Goal: Contribute content

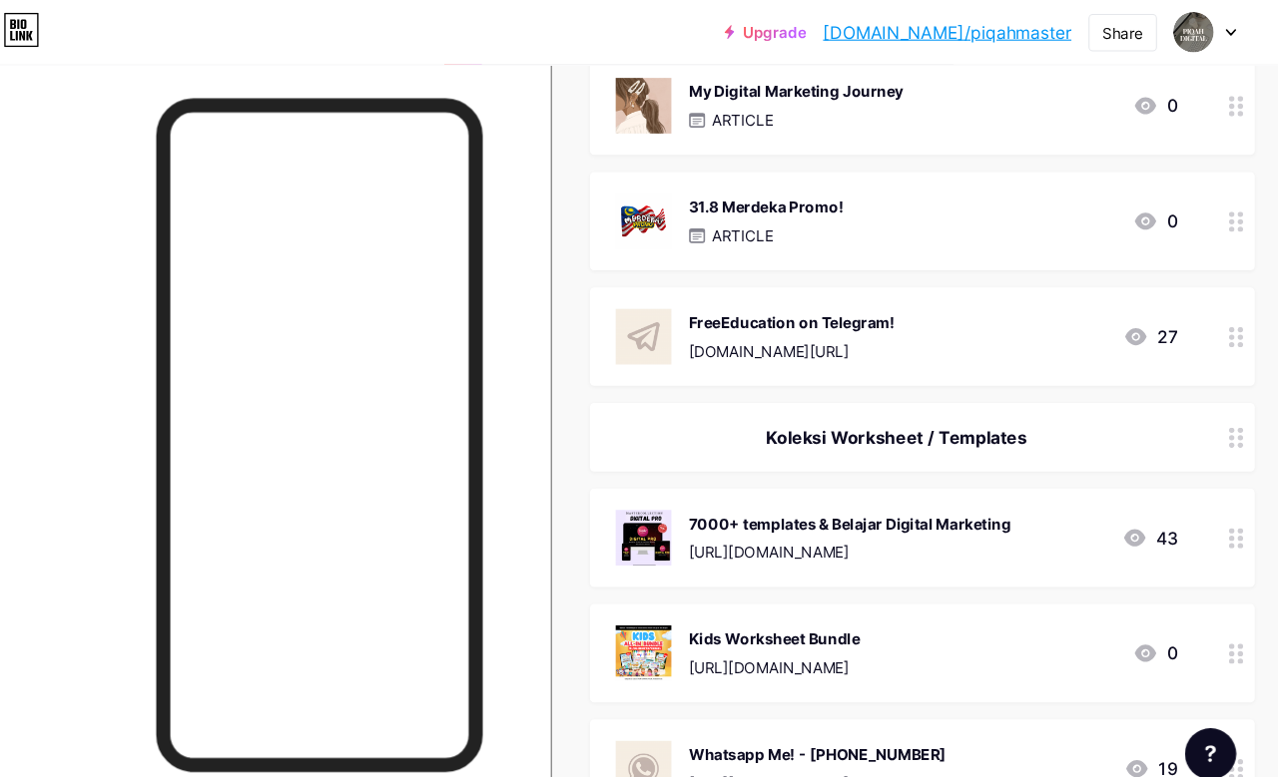
scroll to position [0, 12]
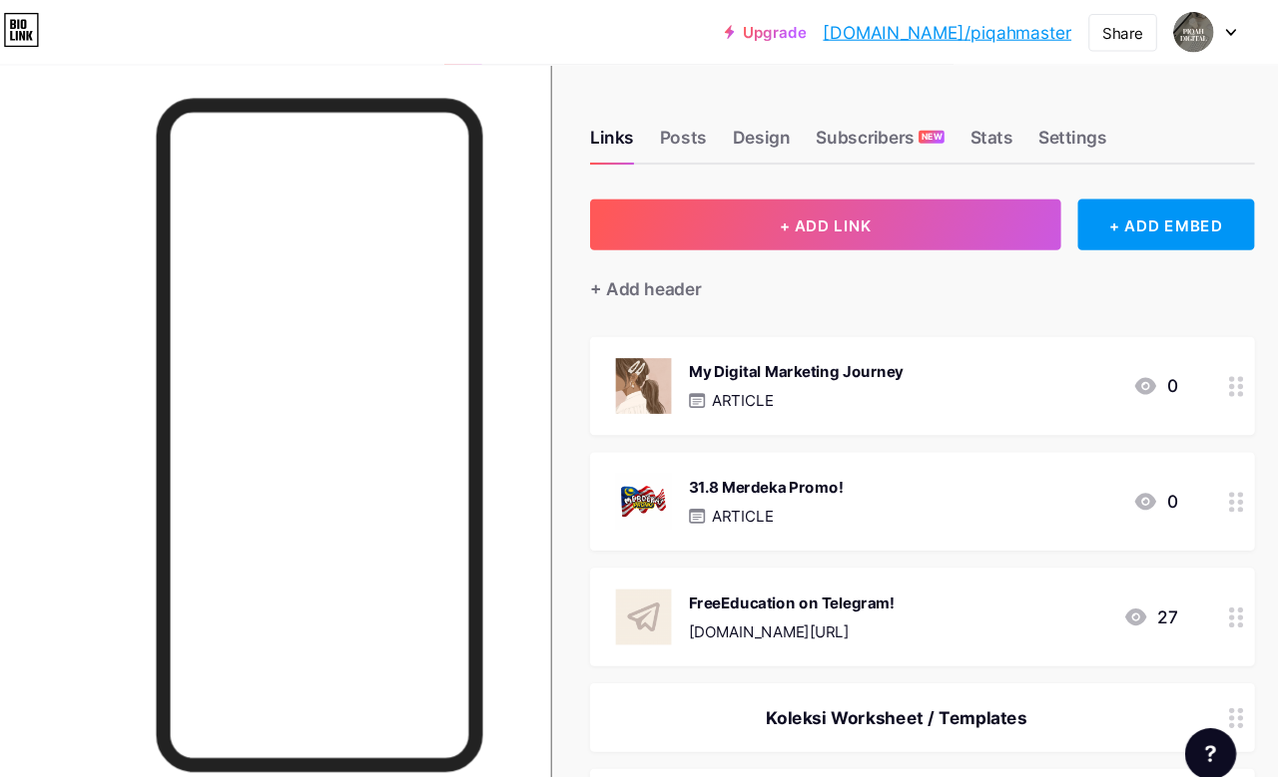
click at [861, 218] on button "+ ADD LINK" at bounding box center [830, 210] width 439 height 48
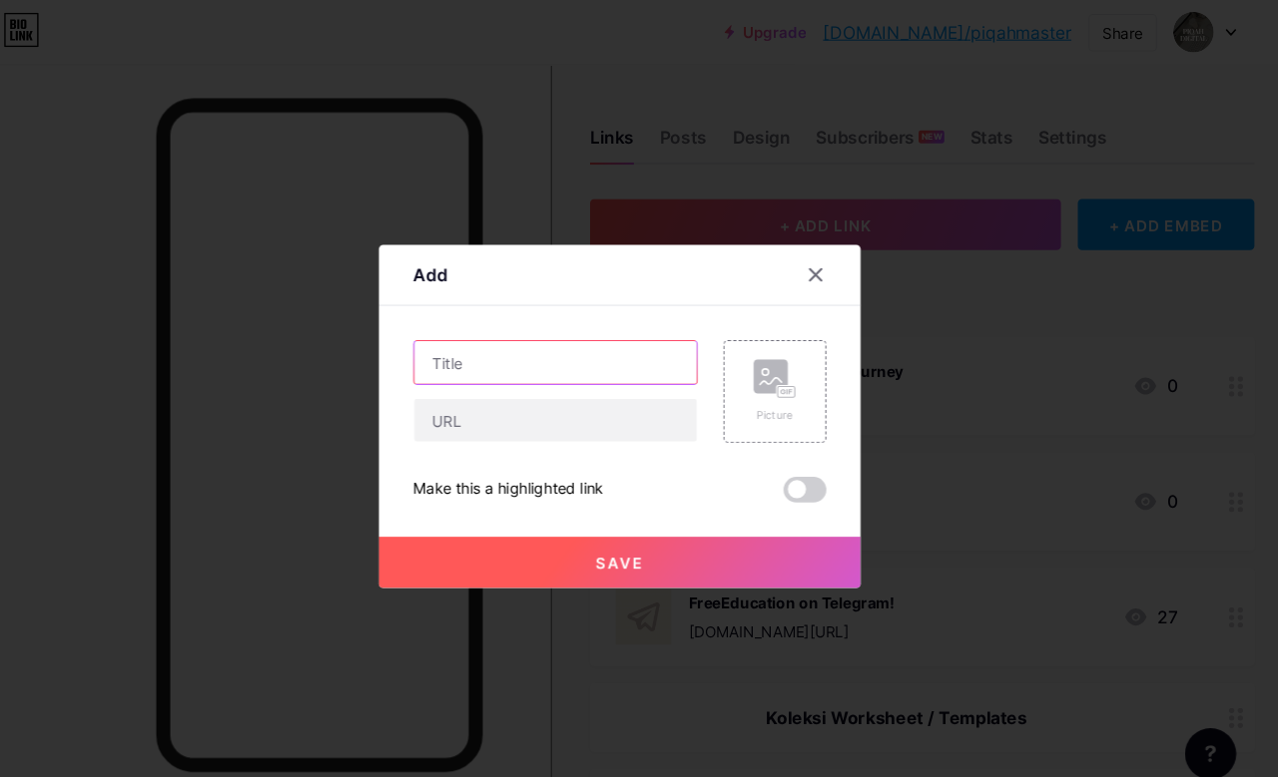
click at [507, 358] on input "text" at bounding box center [578, 338] width 263 height 40
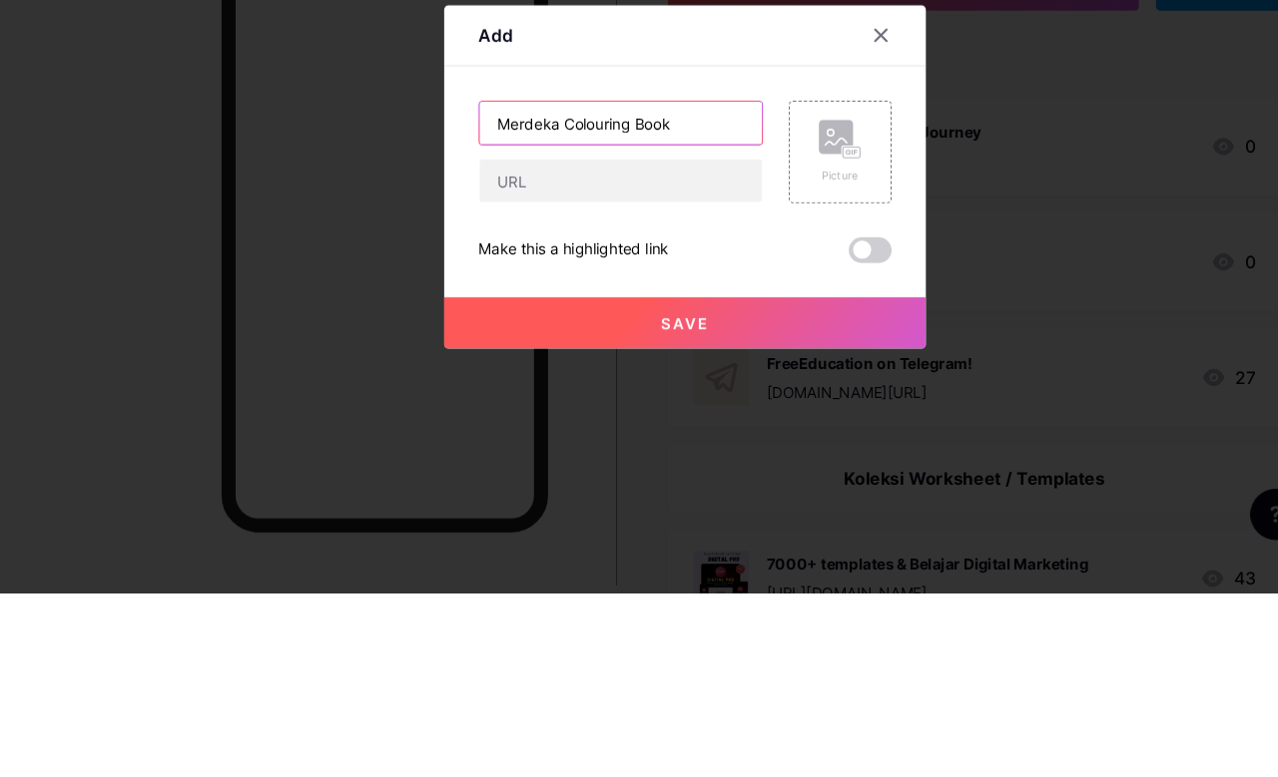
type input "Merdeka Colouring Book"
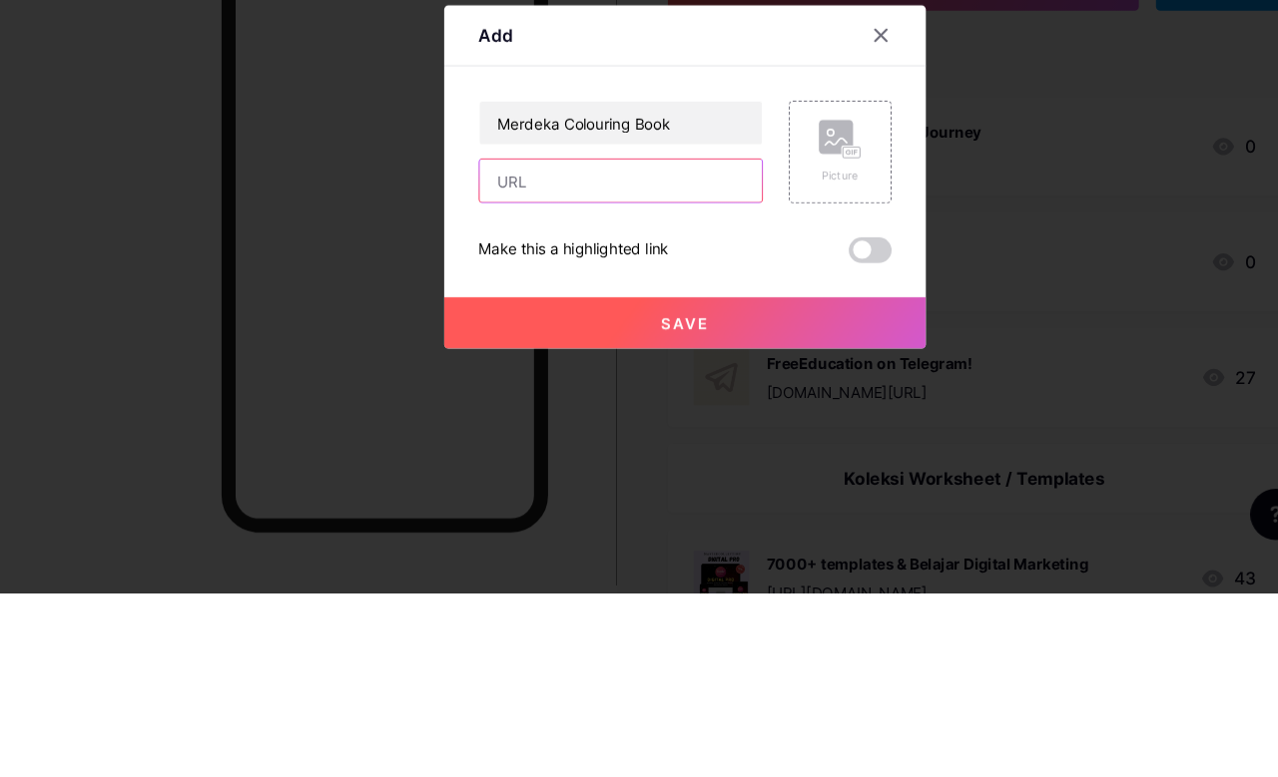
click at [624, 372] on input "text" at bounding box center [578, 392] width 263 height 40
paste input "[URL][DOMAIN_NAME]"
type input "[URL][DOMAIN_NAME]"
click at [762, 317] on div "Picture" at bounding box center [784, 365] width 96 height 96
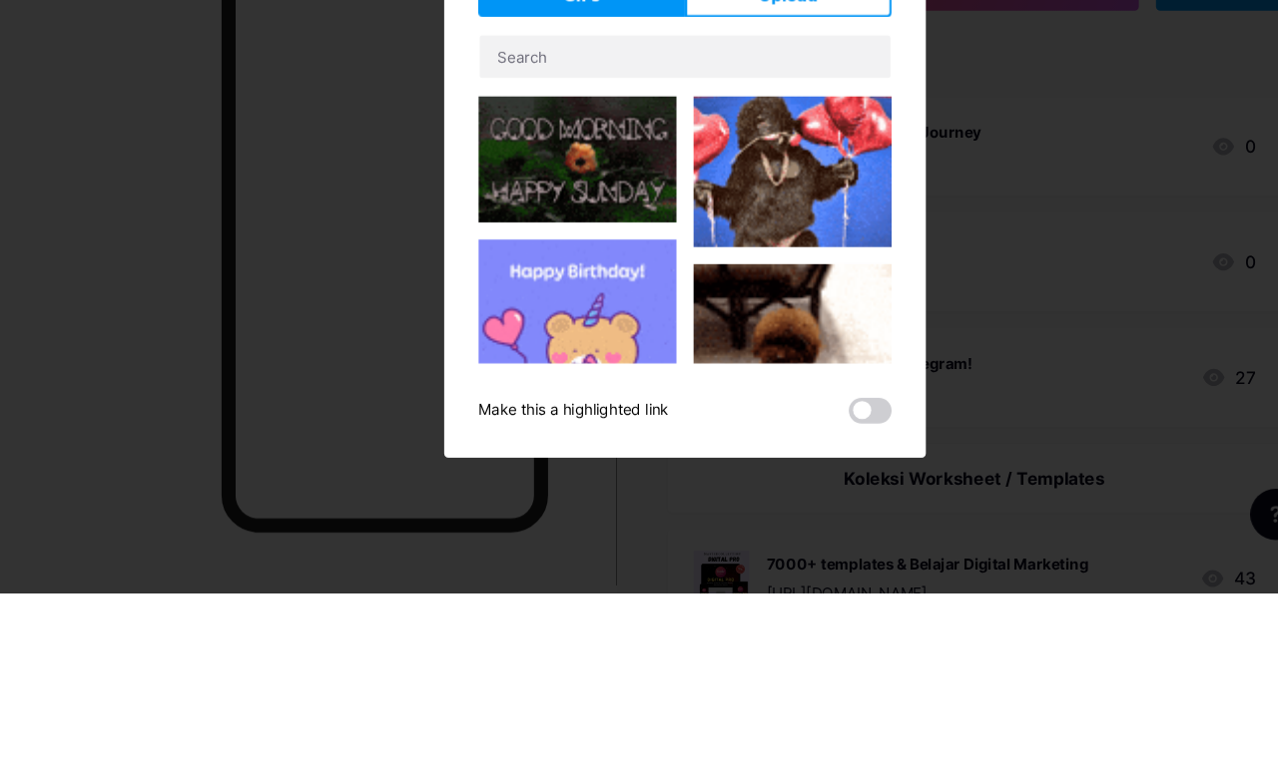
scroll to position [172, 0]
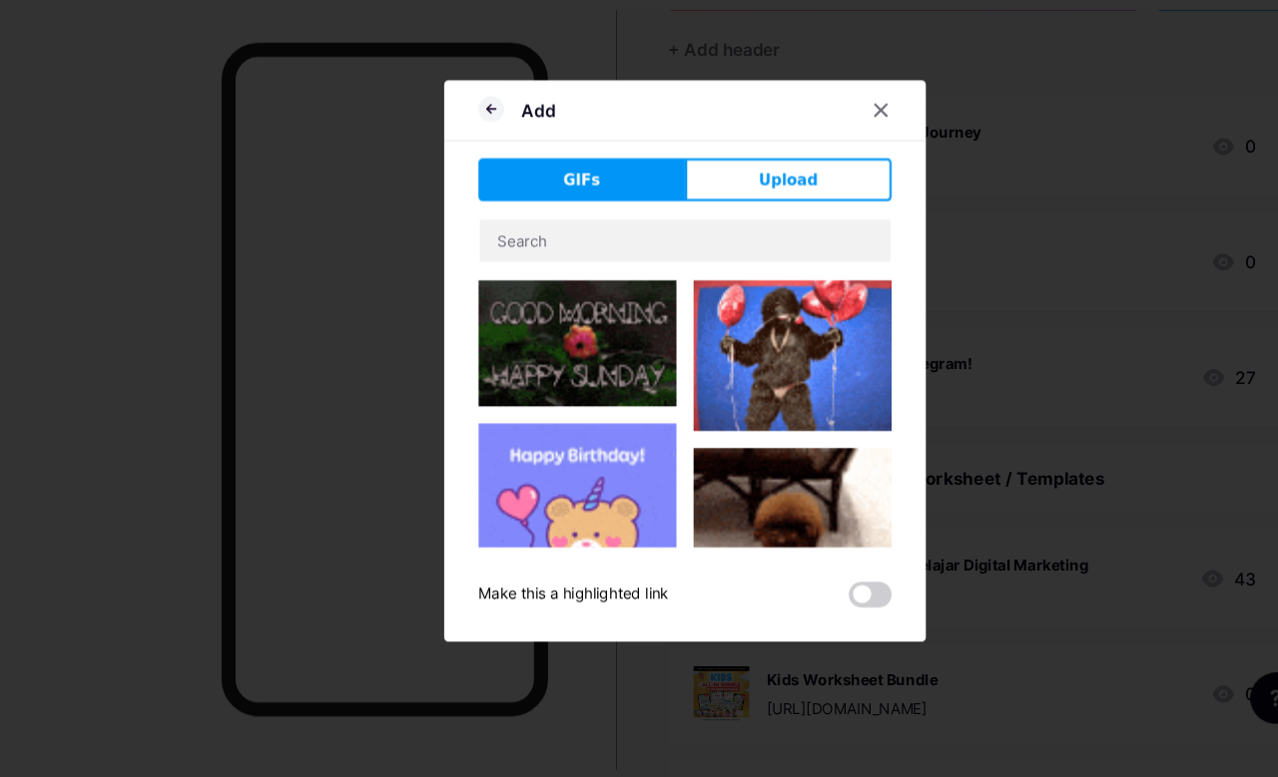
click at [762, 200] on button "Upload" at bounding box center [735, 220] width 193 height 40
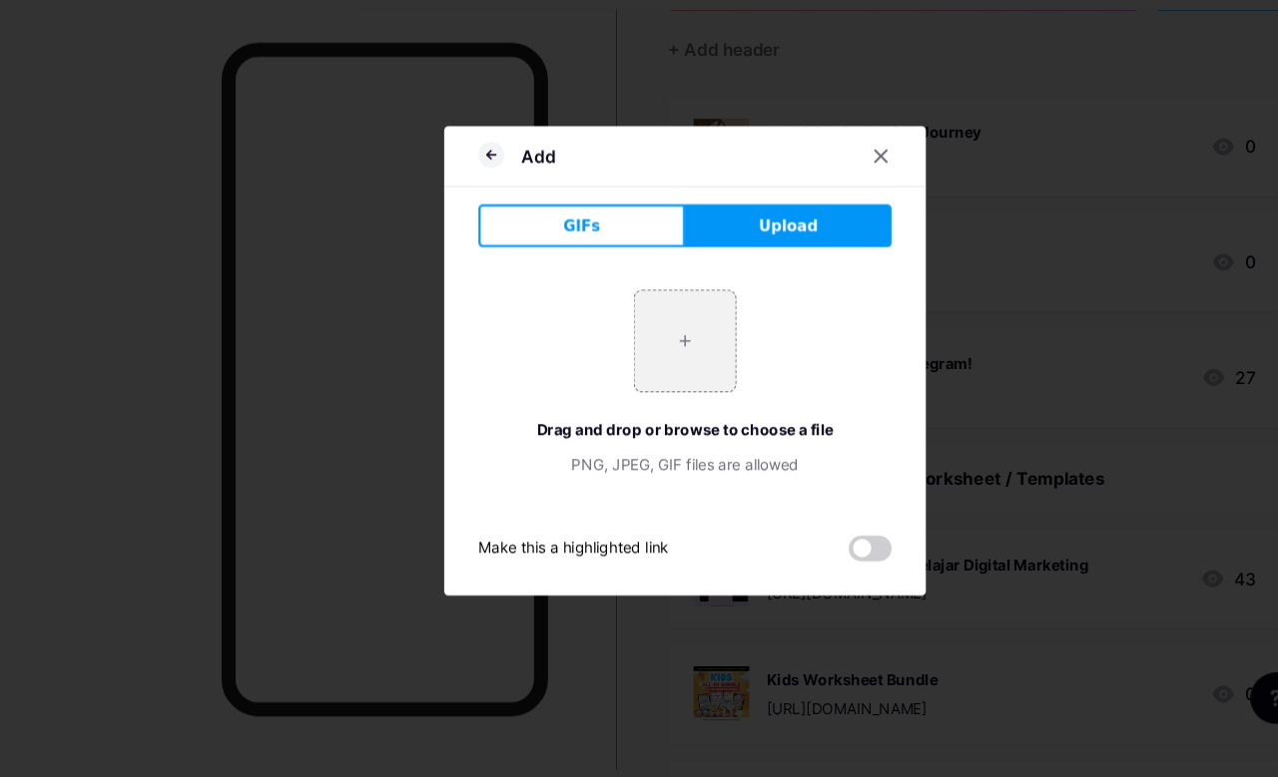
click at [623, 355] on input "file" at bounding box center [639, 370] width 94 height 94
type input "C:\fakepath\IMG_6281.jpeg"
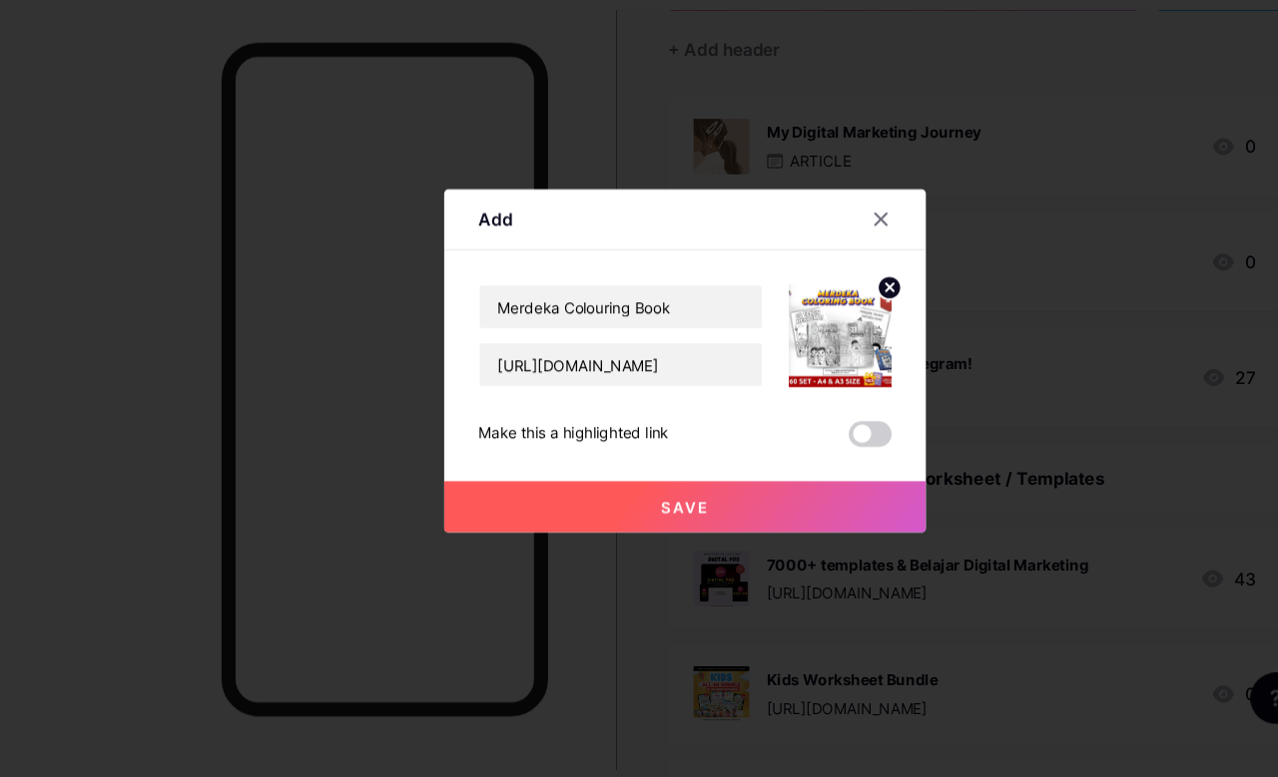
click at [759, 519] on button "Save" at bounding box center [638, 525] width 449 height 48
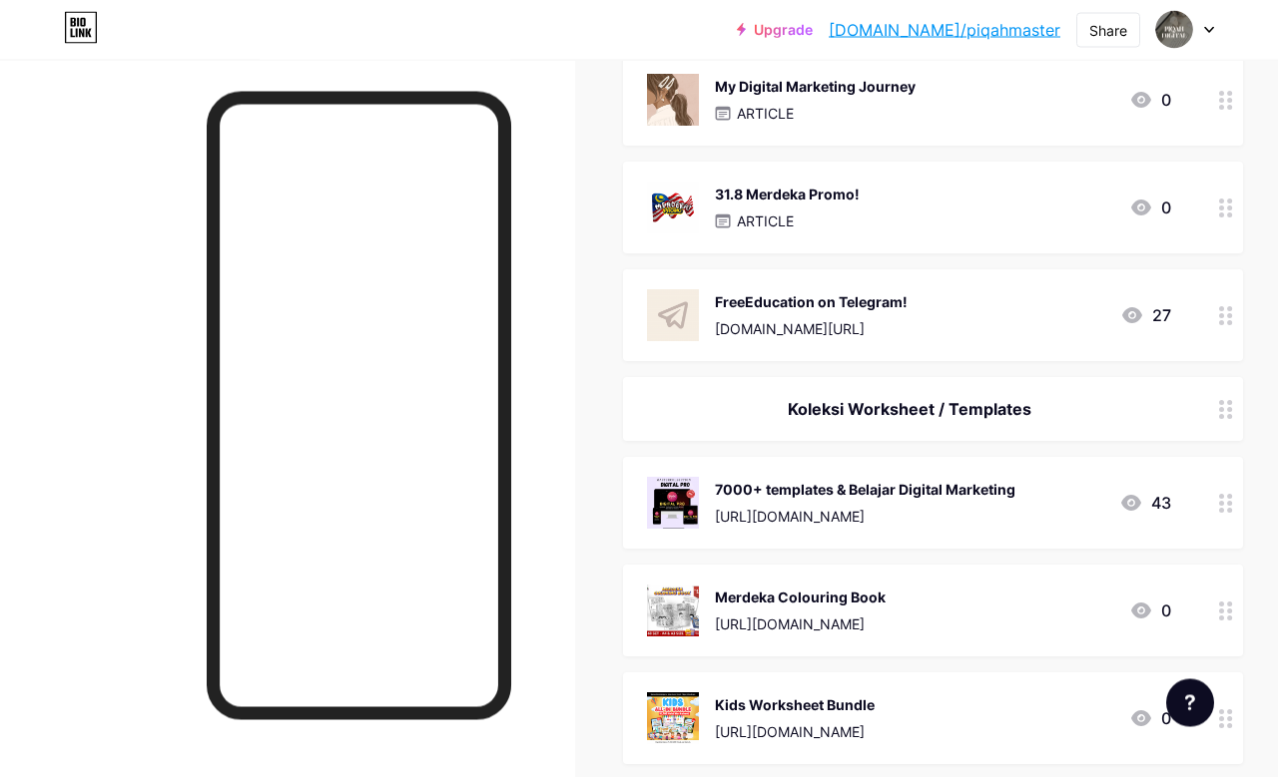
scroll to position [260, 0]
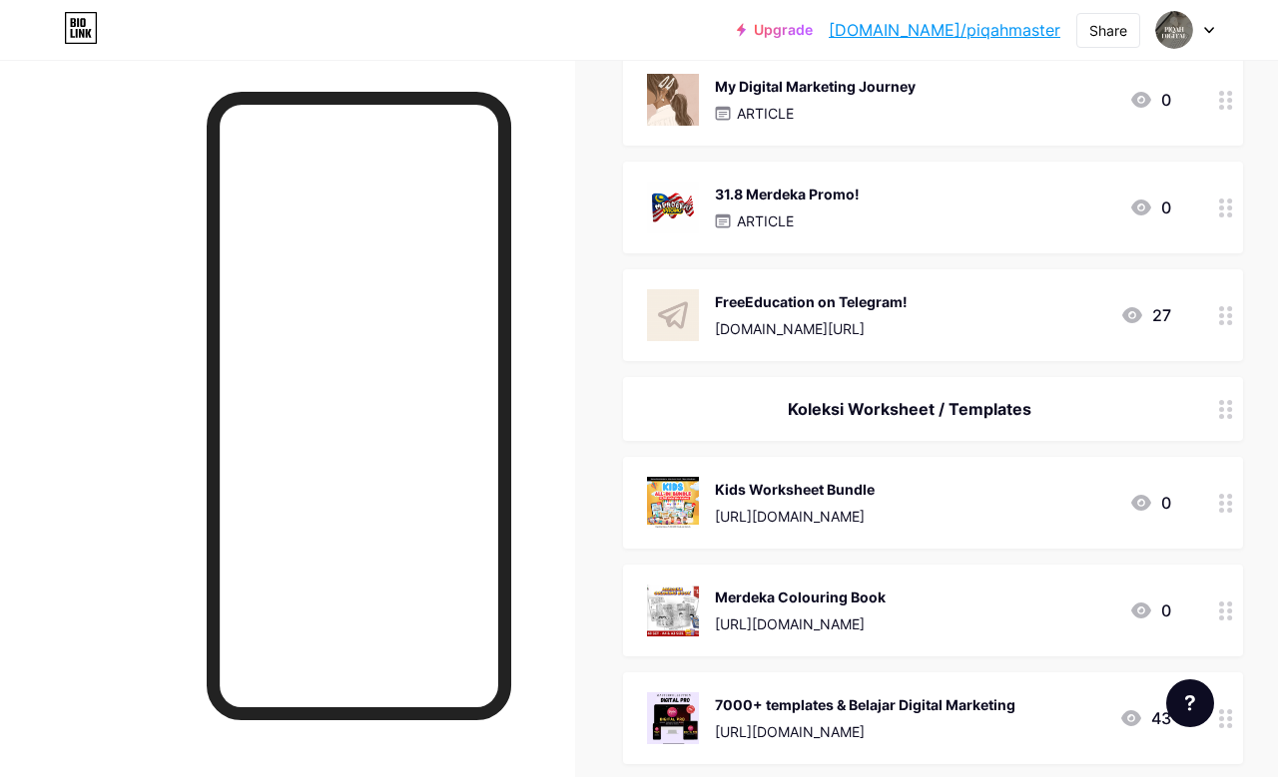
click at [411, 776] on div at bounding box center [359, 465] width 304 height 746
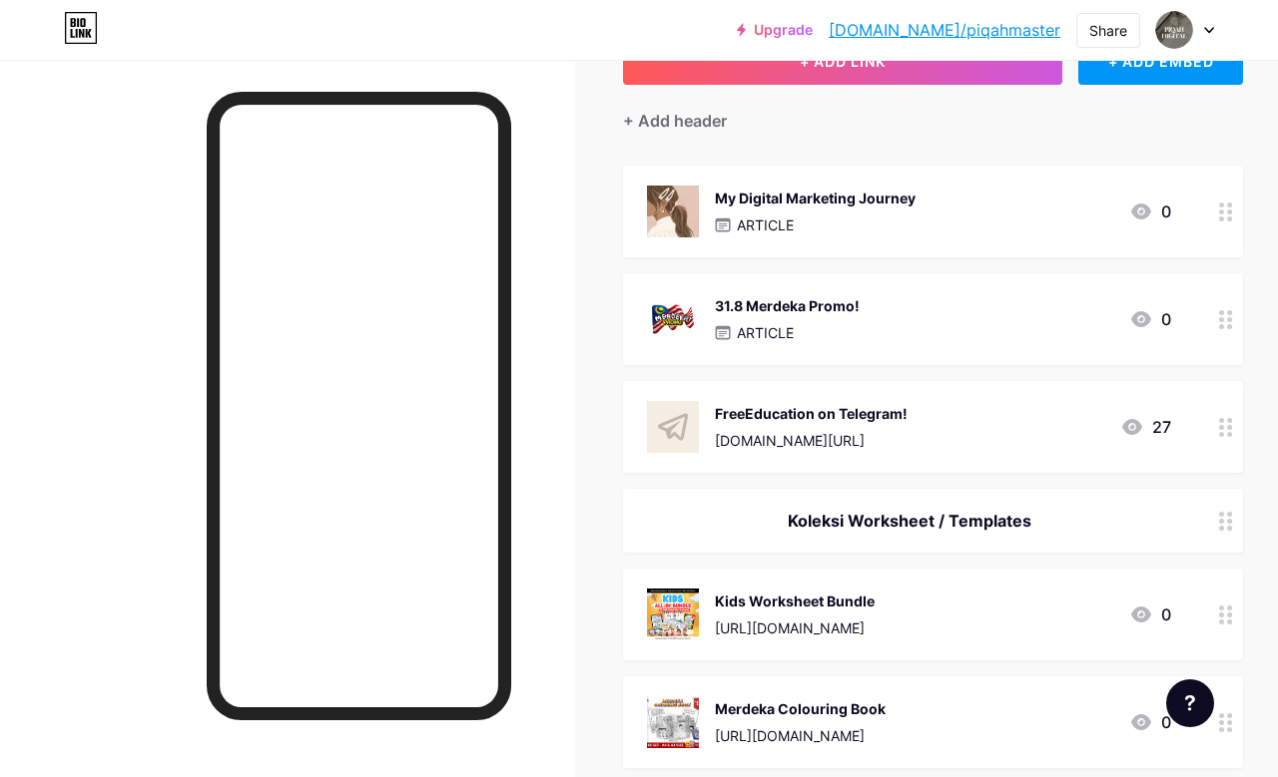
scroll to position [0, 0]
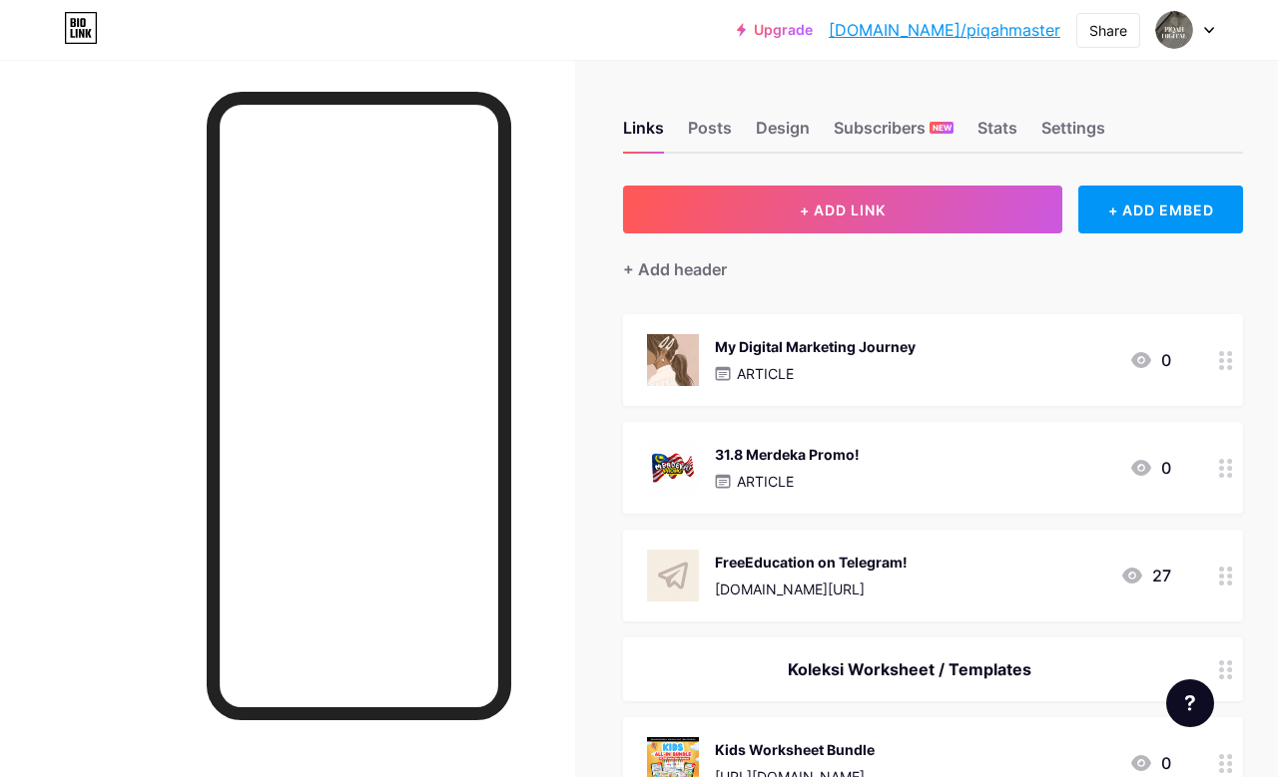
click at [671, 267] on div "+ Add header" at bounding box center [675, 269] width 104 height 24
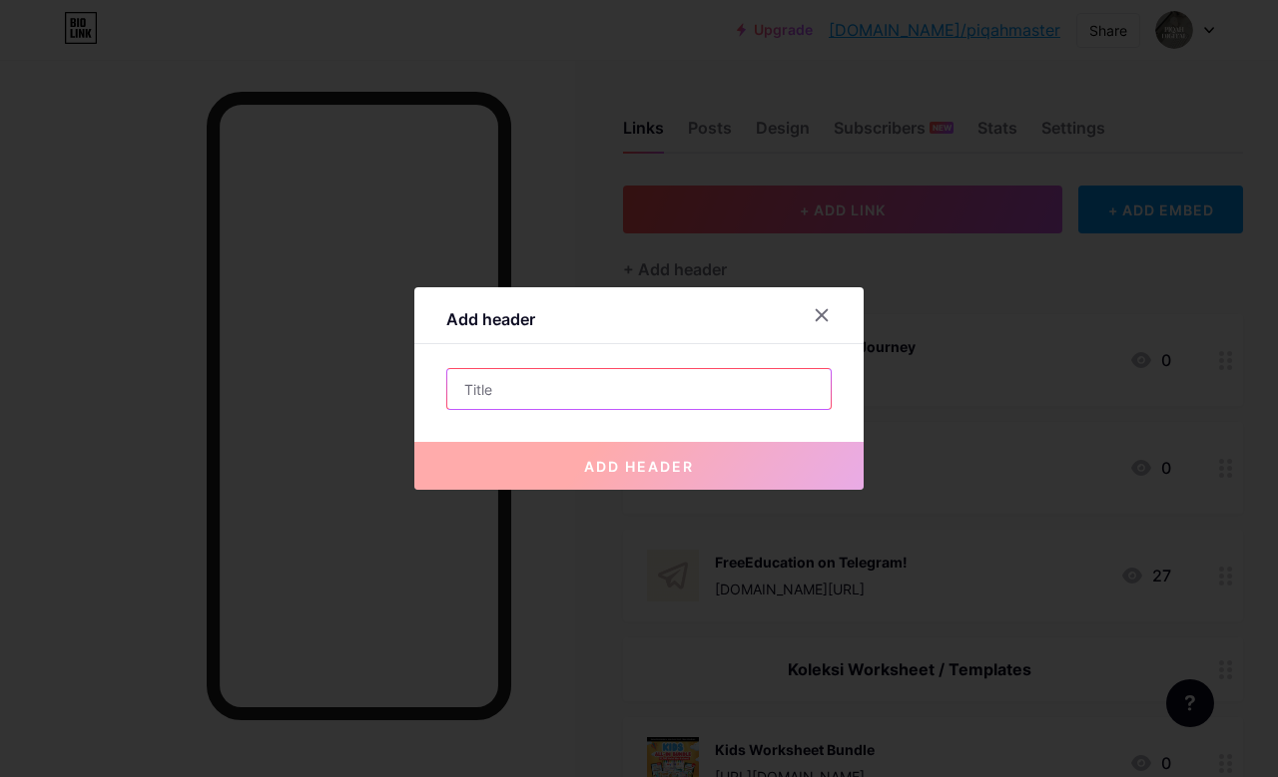
click at [583, 409] on input "text" at bounding box center [638, 389] width 383 height 40
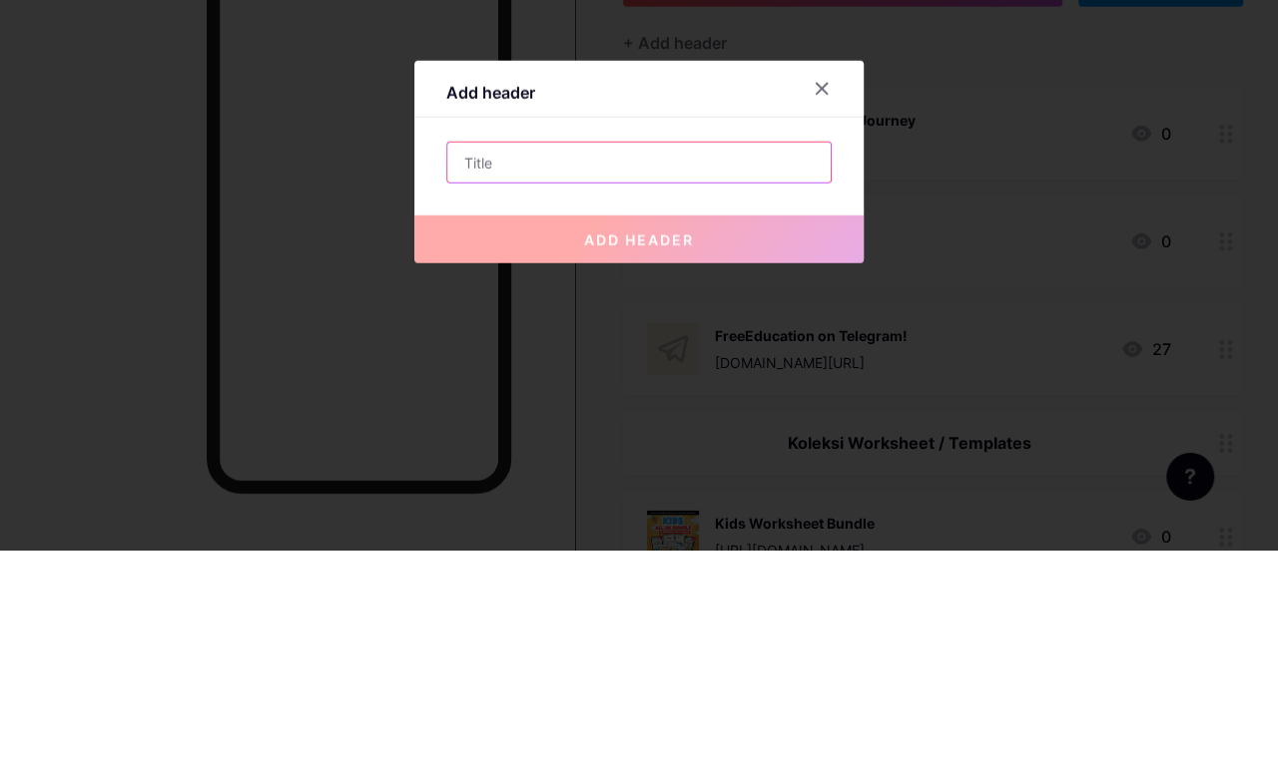
click at [697, 369] on input "text" at bounding box center [638, 389] width 383 height 40
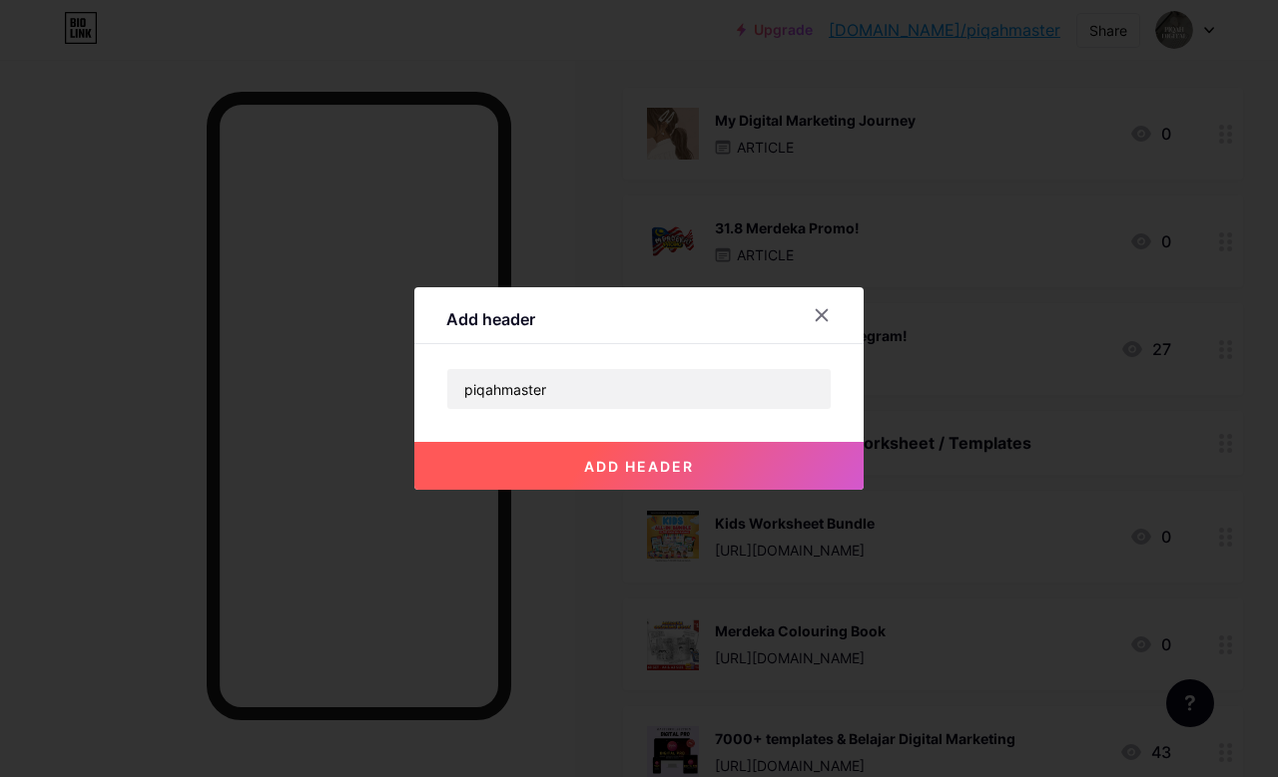
click at [769, 409] on input "piqahmaster" at bounding box center [638, 389] width 383 height 40
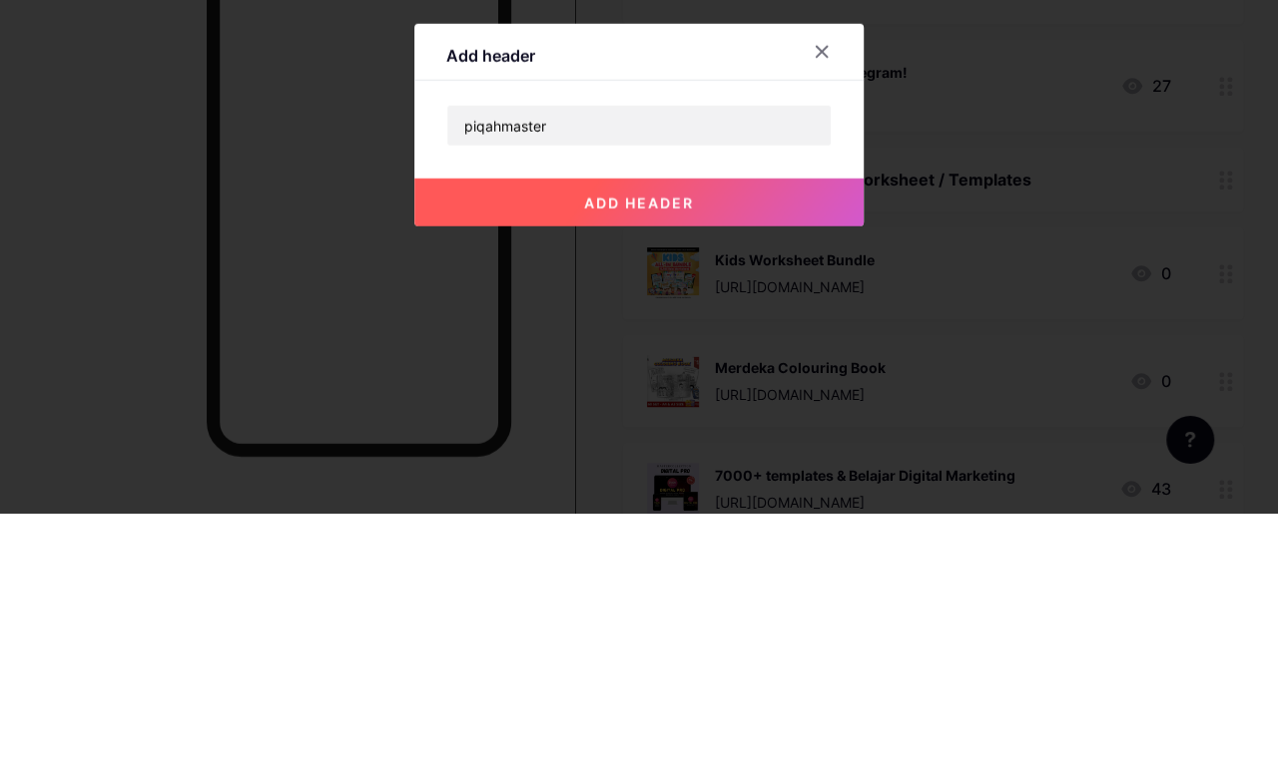
click at [657, 369] on input "piqahmaster" at bounding box center [638, 389] width 383 height 40
click at [677, 369] on input "piqahmaster" at bounding box center [638, 389] width 383 height 40
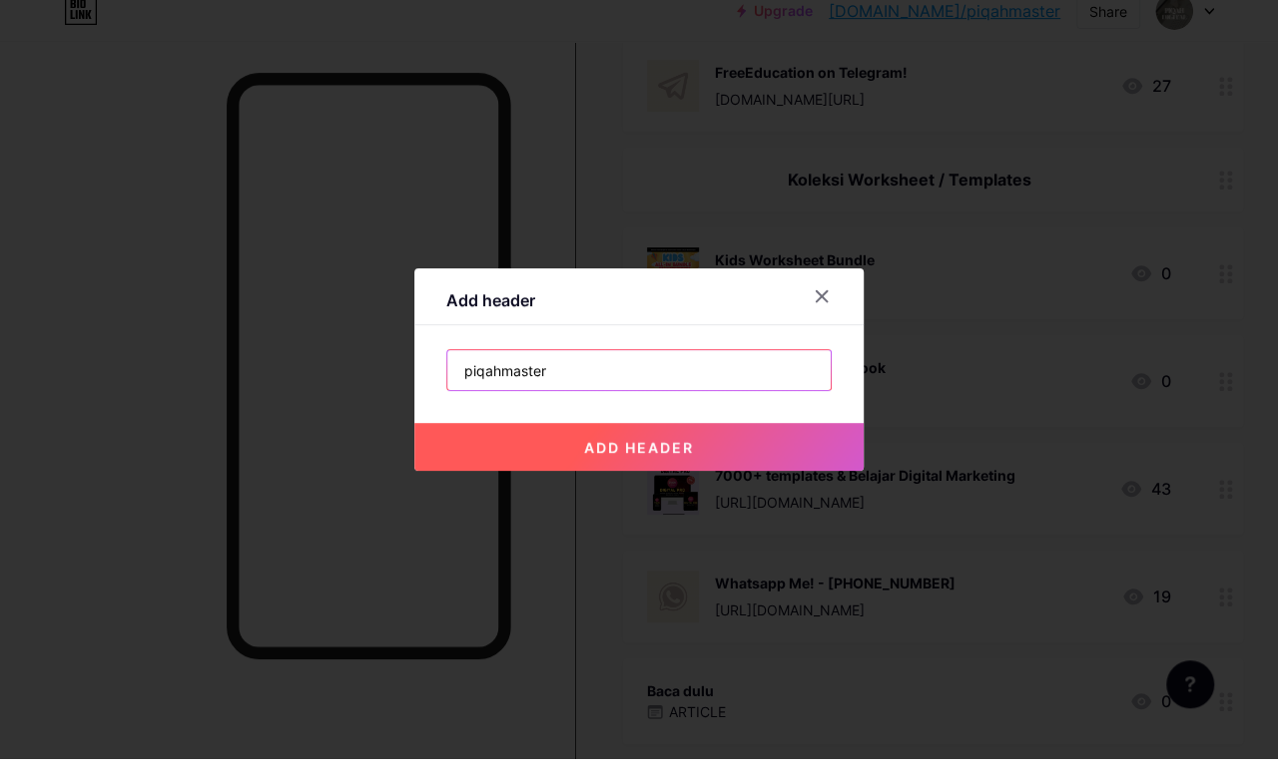
scroll to position [420, 0]
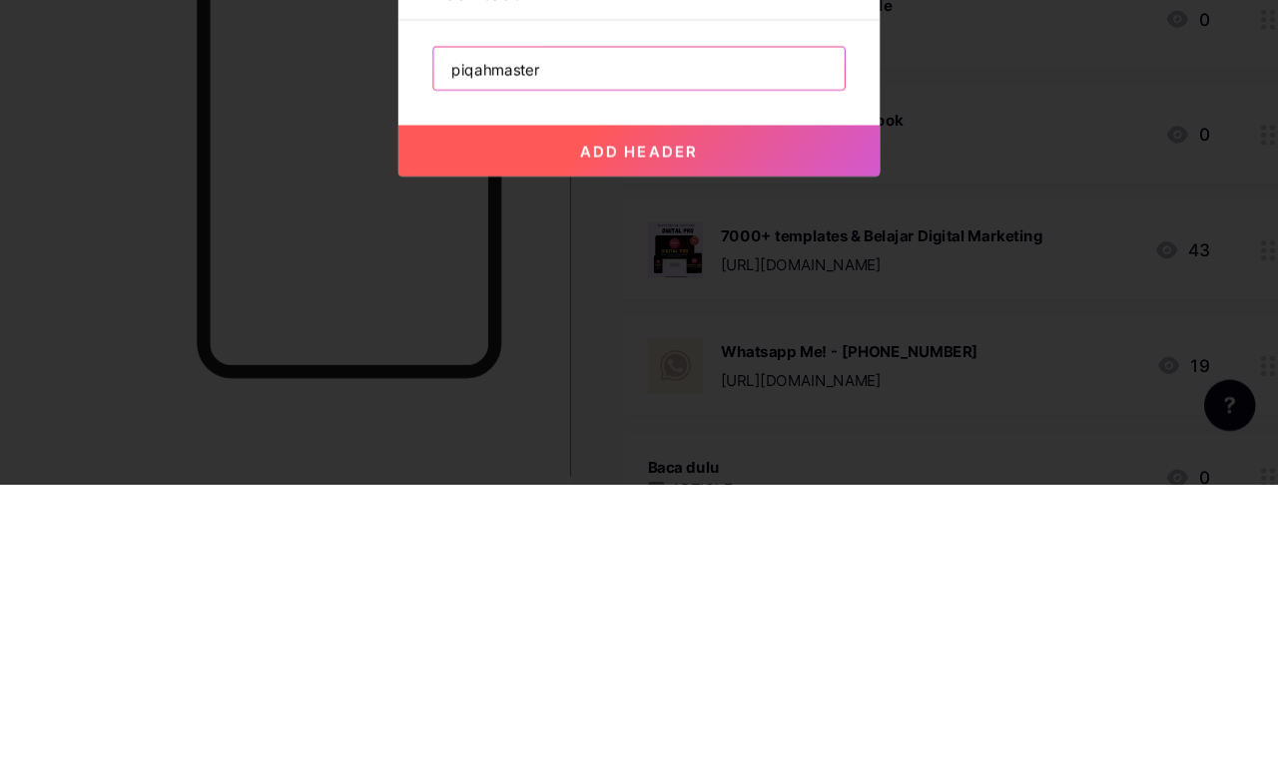
click at [491, 369] on input "piqahmaster" at bounding box center [638, 389] width 383 height 40
type input "Contact Me"
click at [697, 442] on button "add header" at bounding box center [638, 466] width 449 height 48
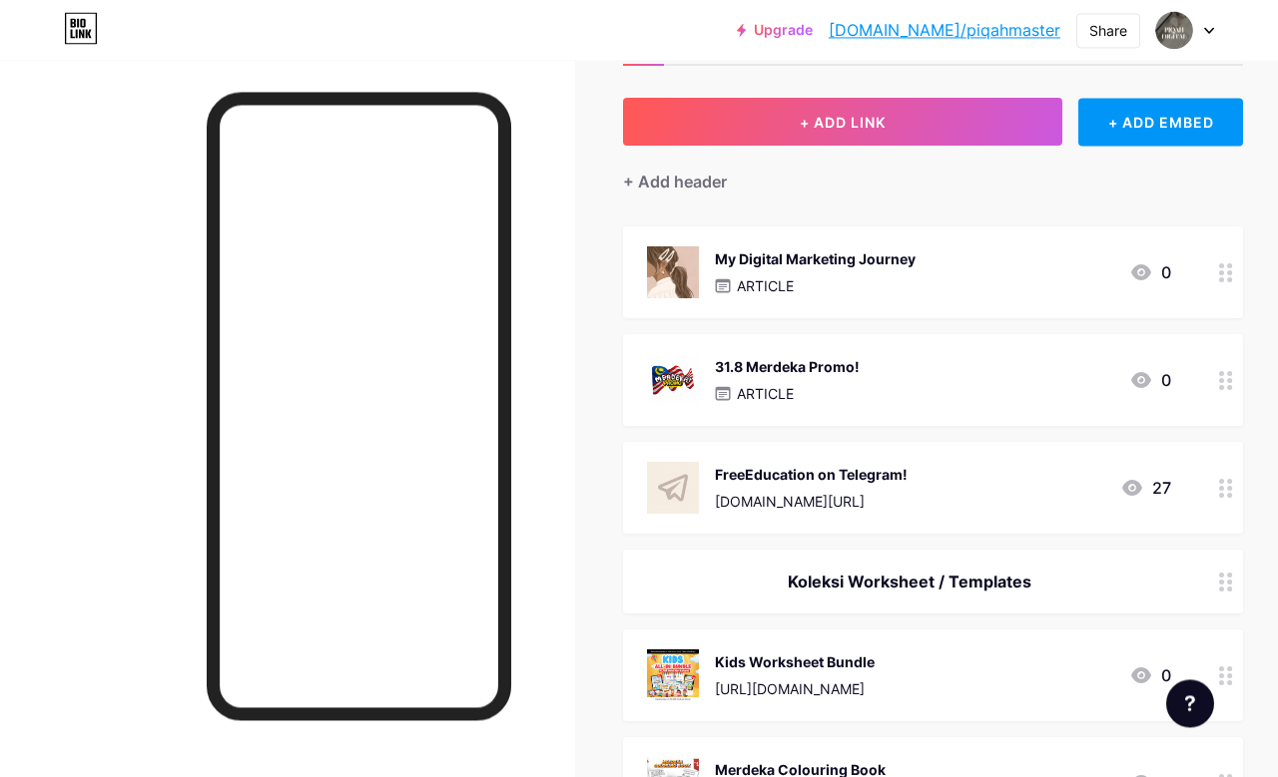
scroll to position [0, 0]
